Goal: Task Accomplishment & Management: Manage account settings

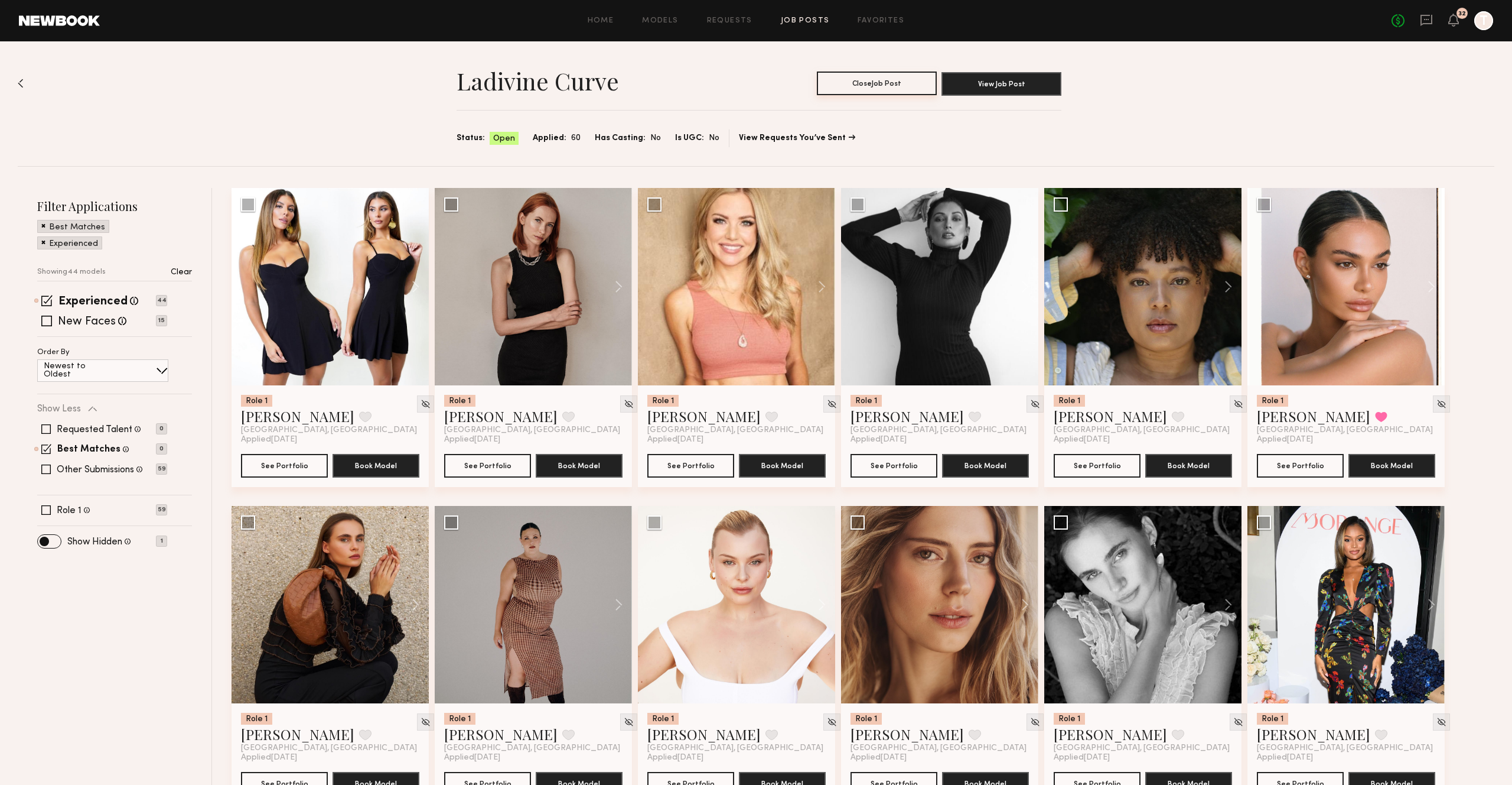
click at [847, 80] on button "Close Job Post" at bounding box center [877, 83] width 120 height 24
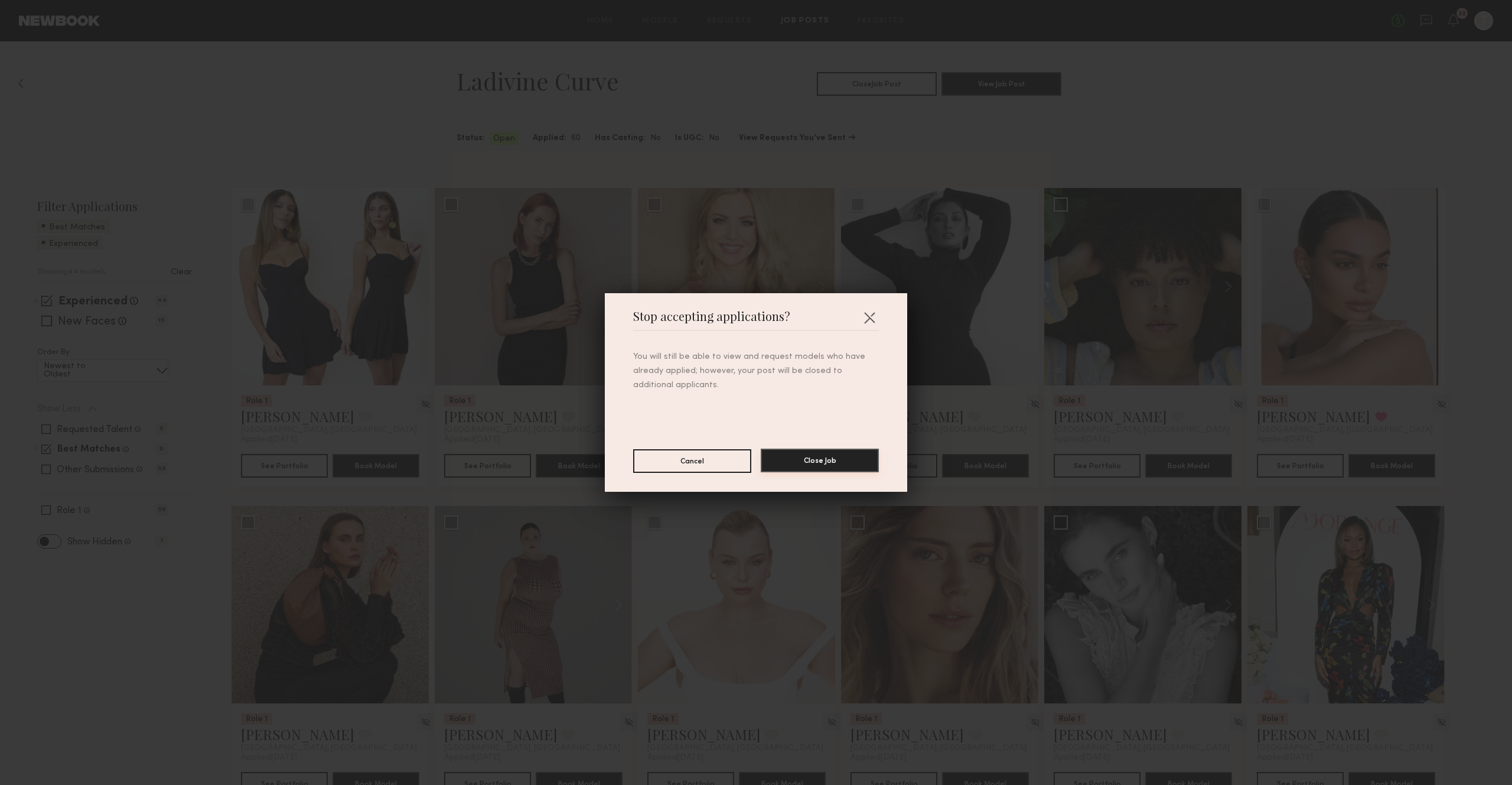
click at [822, 455] on button "Close Job" at bounding box center [820, 461] width 118 height 24
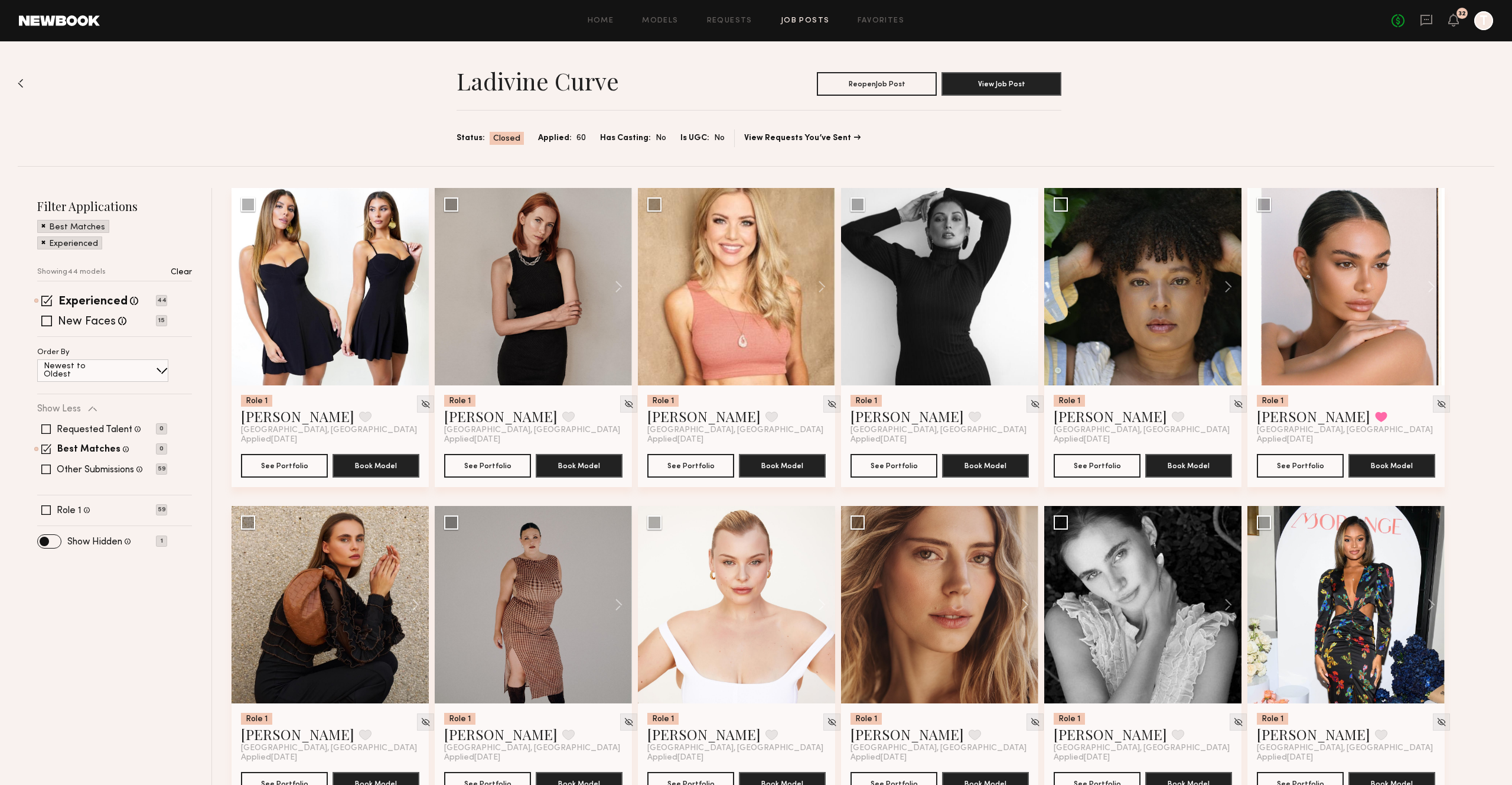
click at [798, 17] on link "Job Posts" at bounding box center [805, 21] width 49 height 8
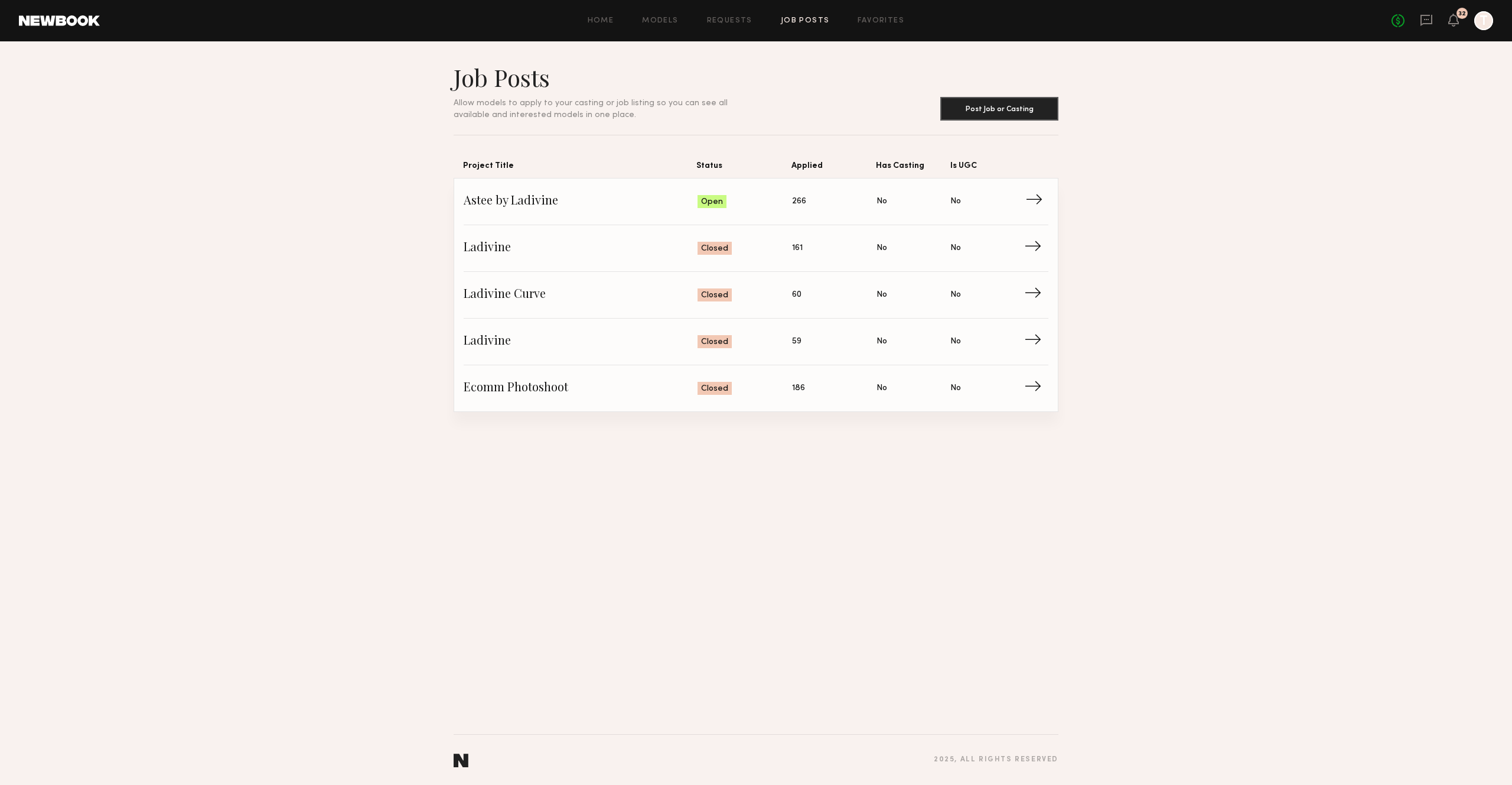
click at [738, 210] on span "Status: Open" at bounding box center [745, 201] width 95 height 18
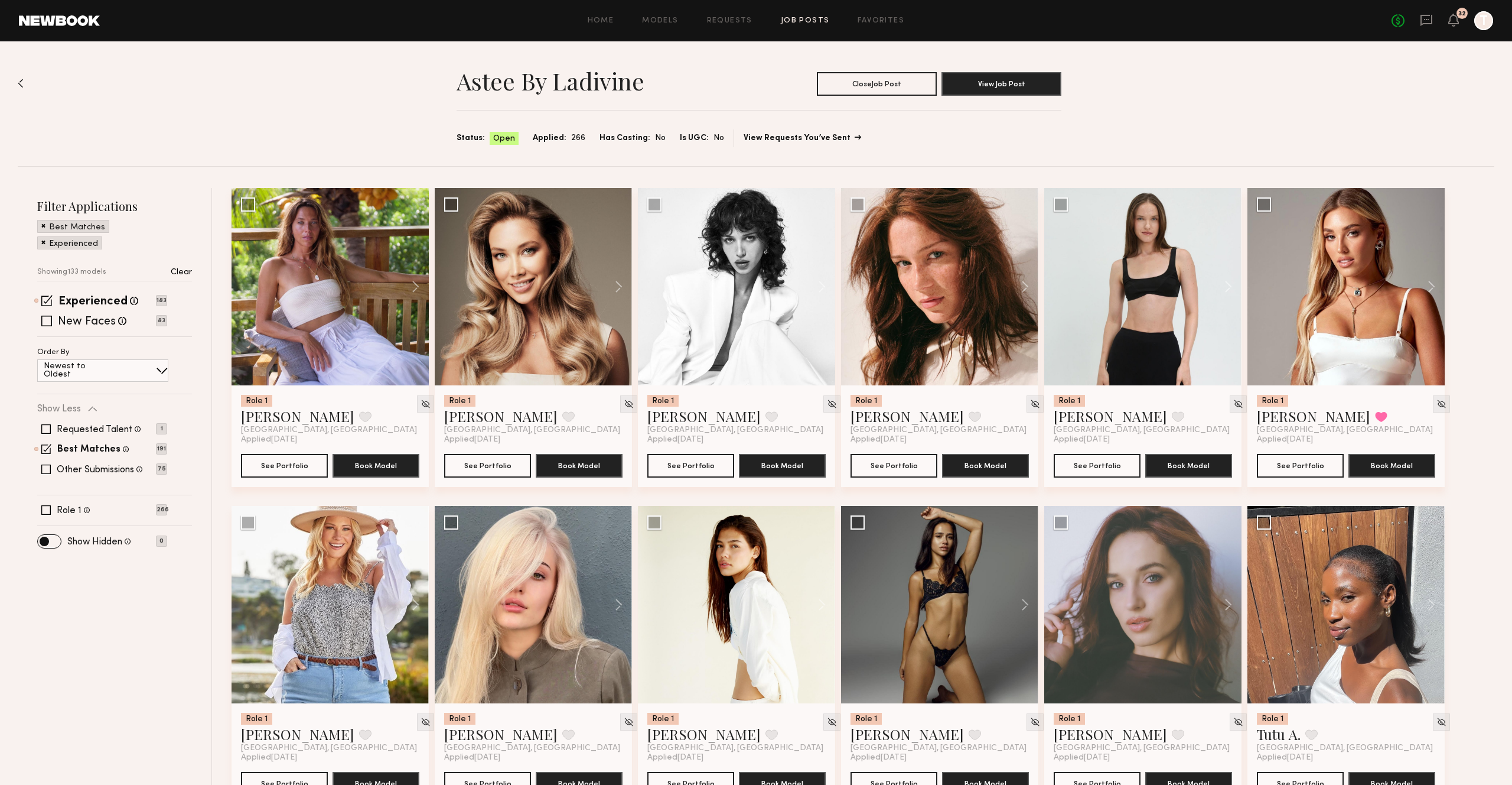
click at [765, 135] on link "View Requests You’ve Sent" at bounding box center [801, 138] width 116 height 8
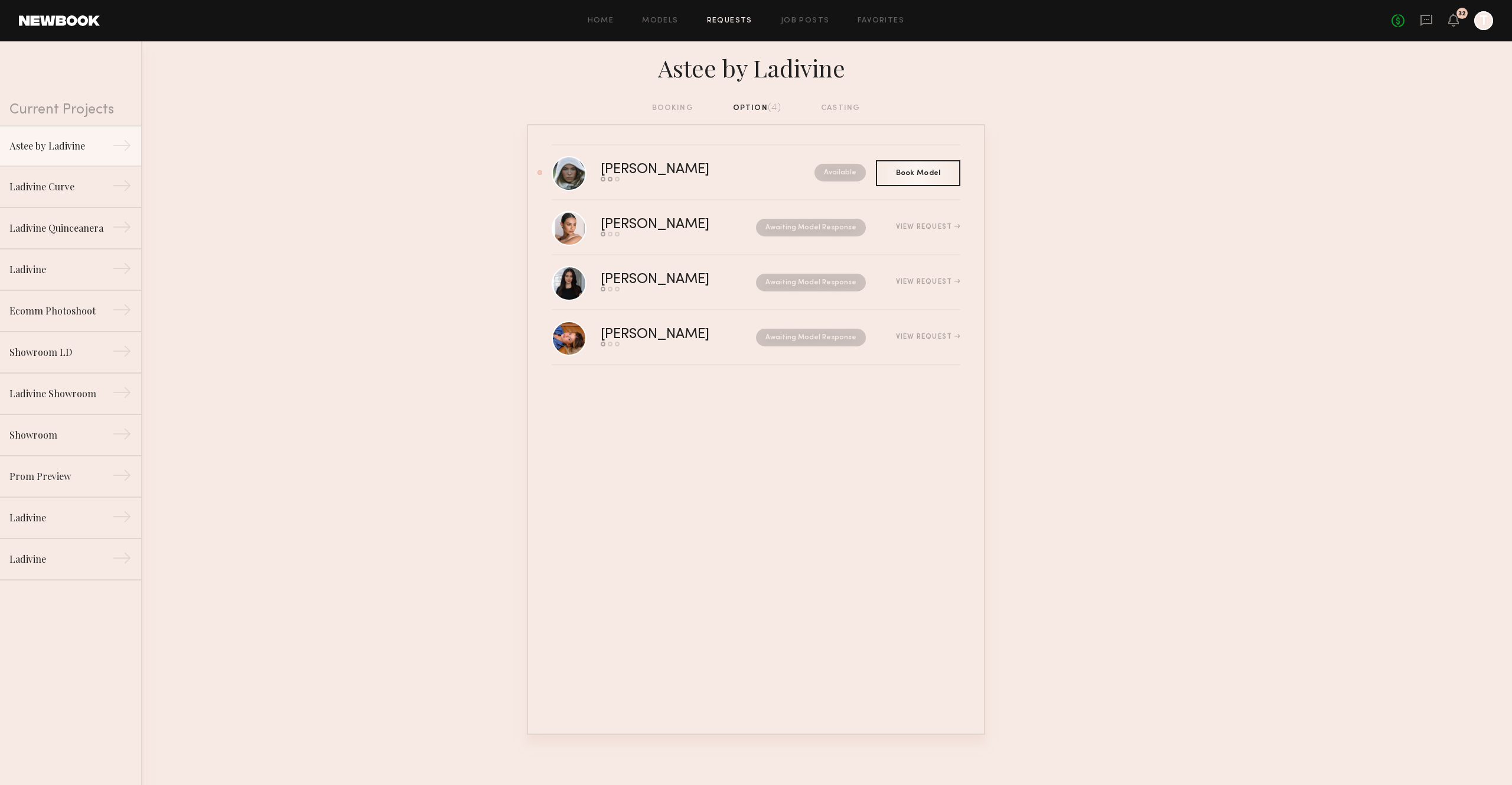
click at [1460, 26] on div "No fees up to $5,000 32 T" at bounding box center [1442, 20] width 102 height 19
click at [1453, 24] on icon at bounding box center [1454, 20] width 10 height 8
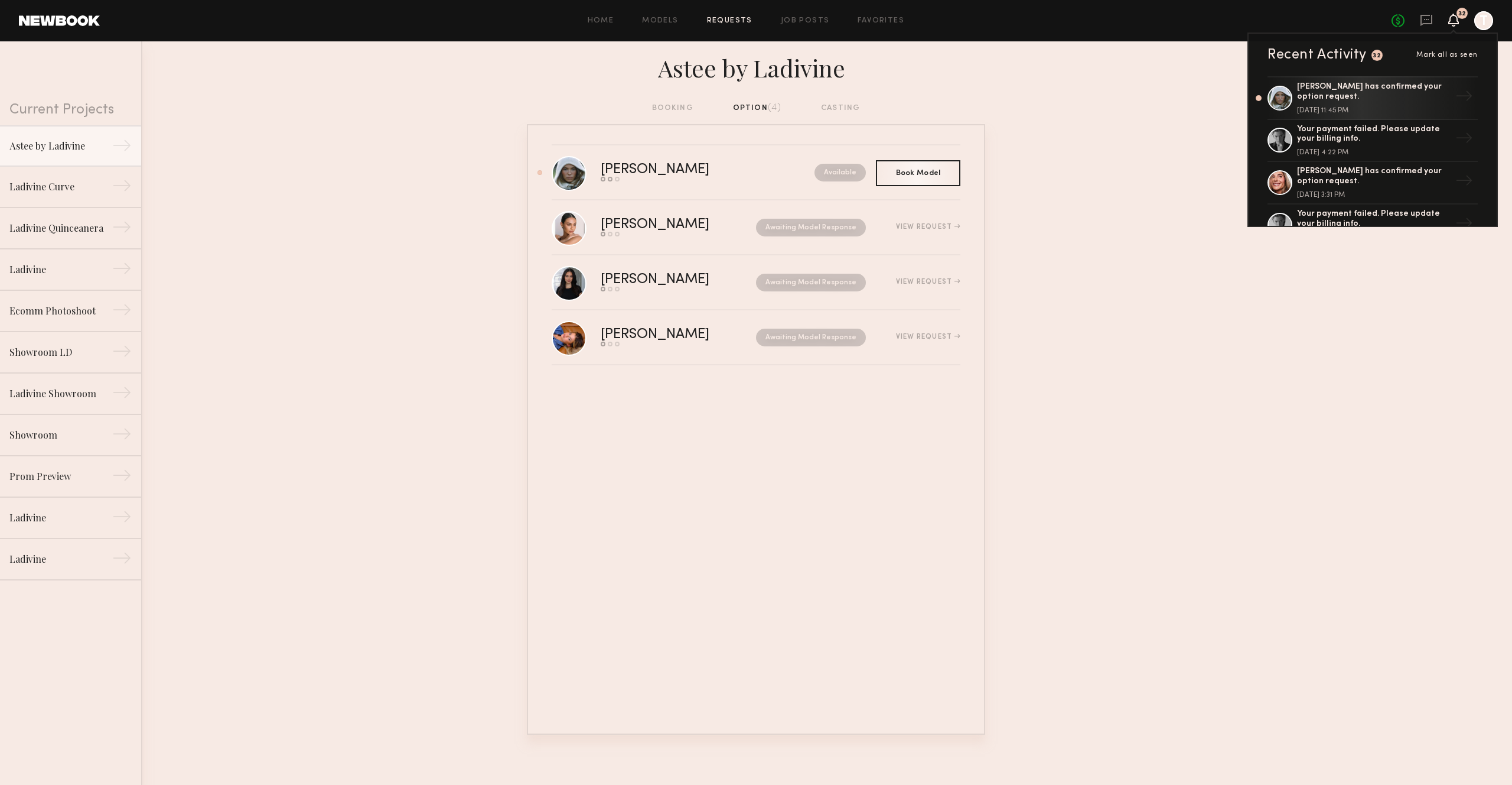
drag, startPoint x: 1415, startPoint y: 299, endPoint x: 1408, endPoint y: 242, distance: 57.4
click at [1415, 299] on nb-requests-list-container "[PERSON_NAME] Send request Model response Book model Available Book Model Book …" at bounding box center [756, 429] width 1512 height 610
